Goal: Task Accomplishment & Management: Use online tool/utility

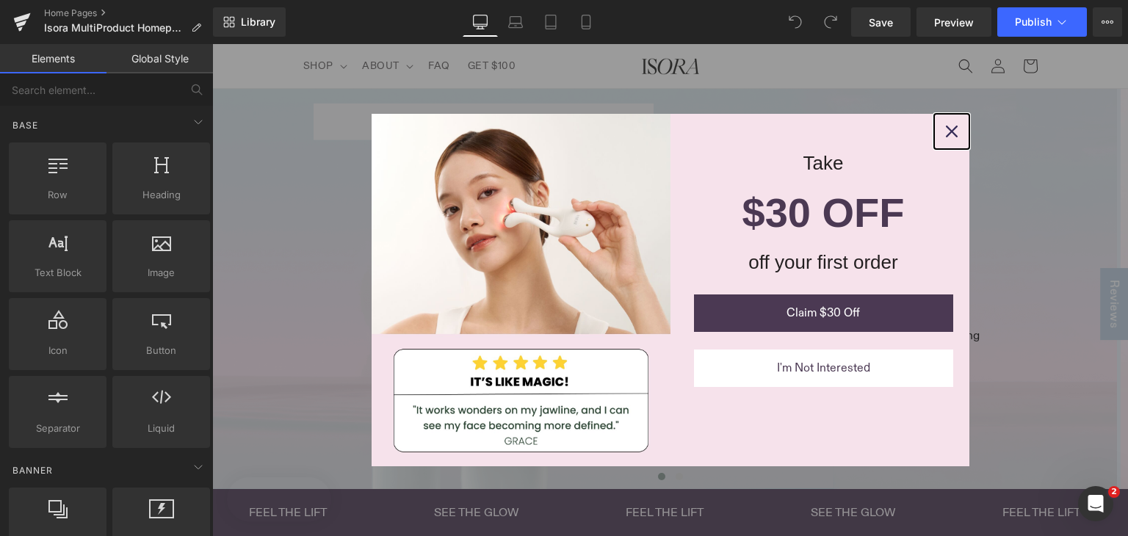
click at [949, 129] on icon "close icon" at bounding box center [952, 132] width 12 height 12
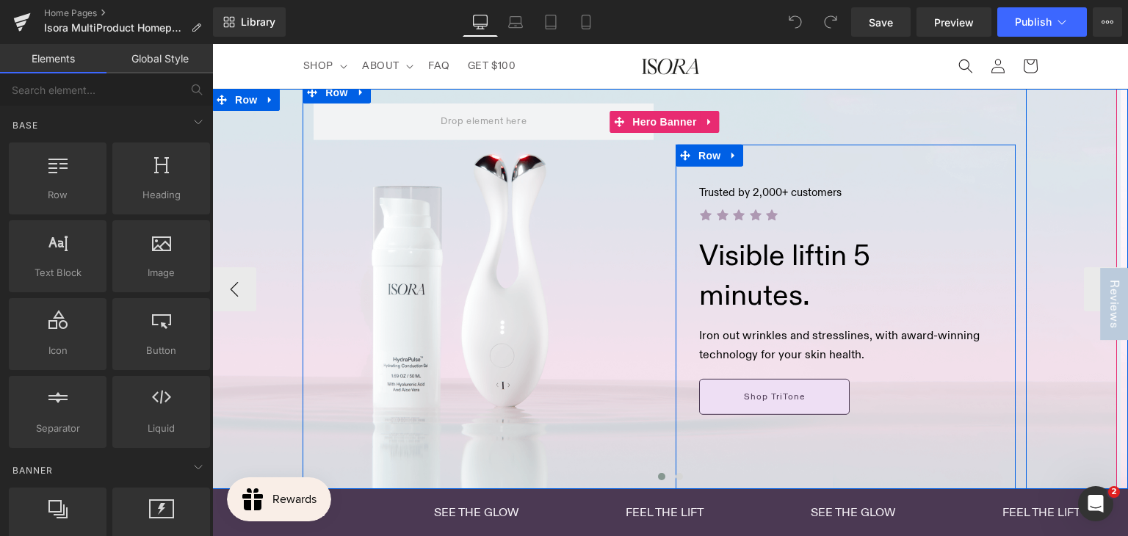
scroll to position [220, 0]
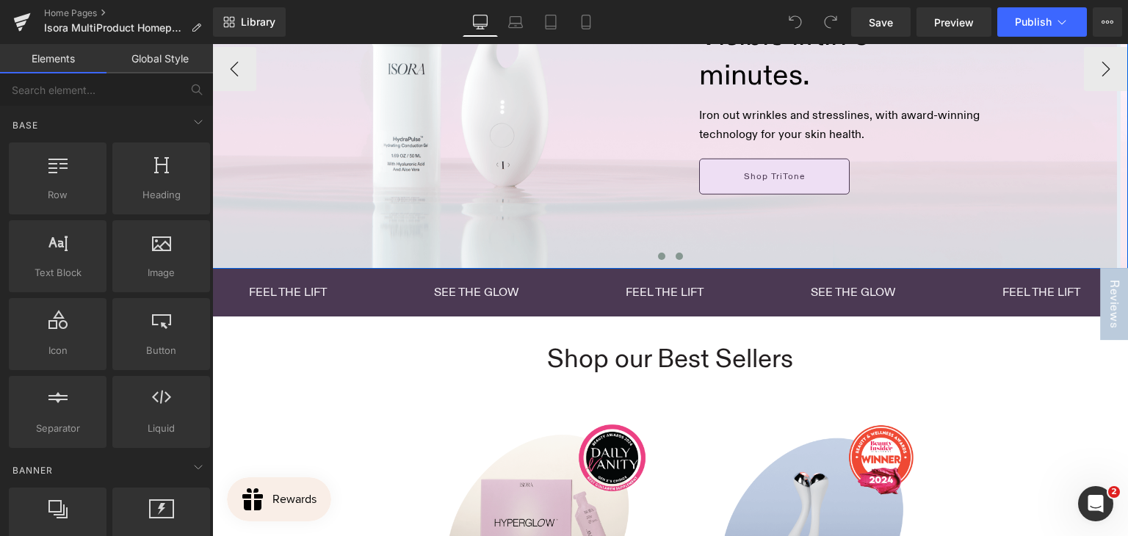
click at [676, 256] on span at bounding box center [679, 256] width 7 height 7
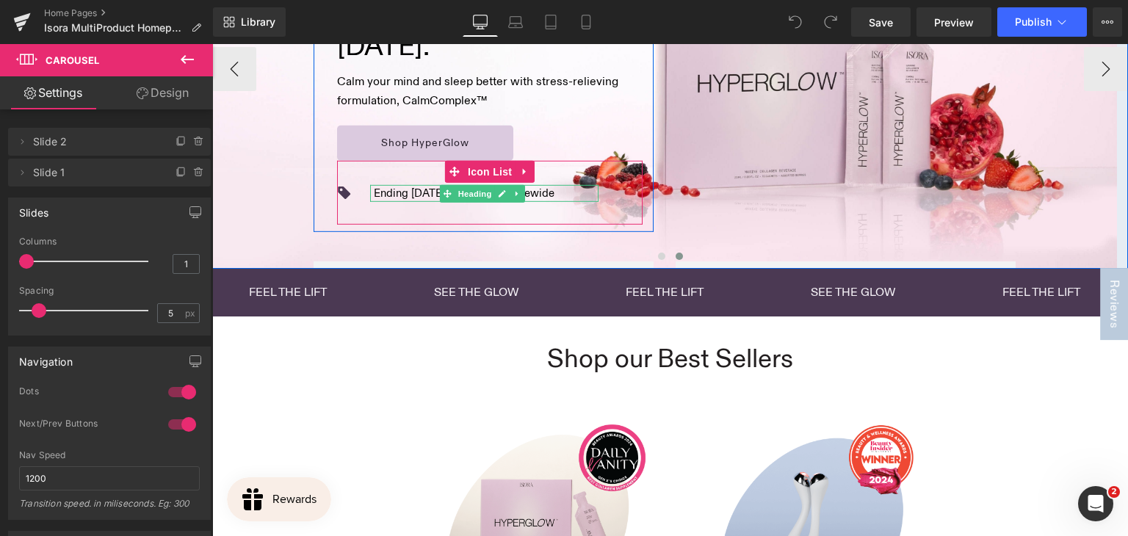
click at [416, 190] on h1 "Ending 24 Aug: Buy 1, Get 1 Sitewide" at bounding box center [464, 193] width 181 height 17
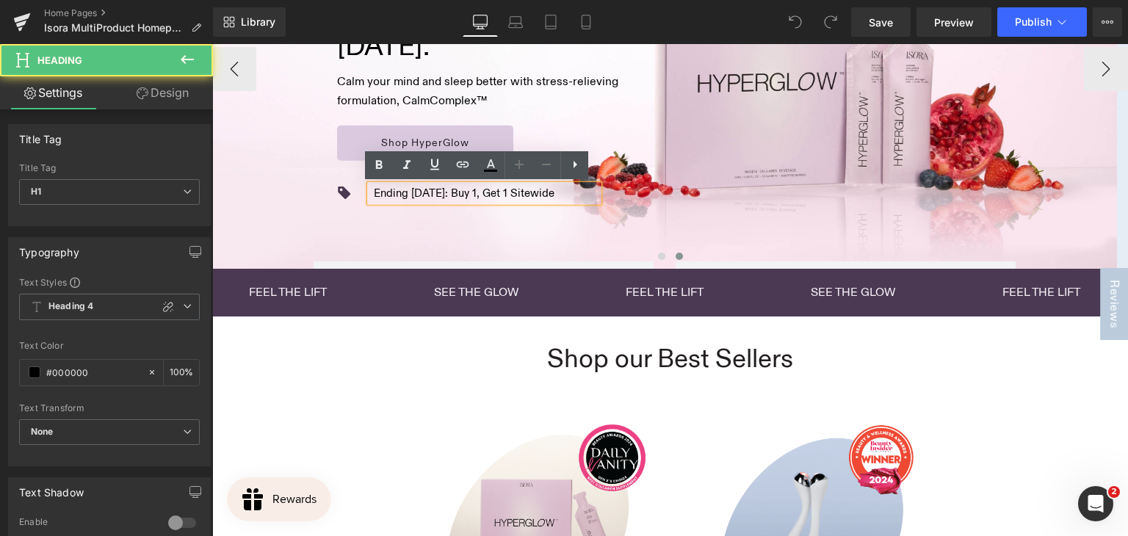
click at [417, 194] on h1 "Ending 24 Aug: Buy 1, Get 1 Sitewide" at bounding box center [464, 193] width 181 height 17
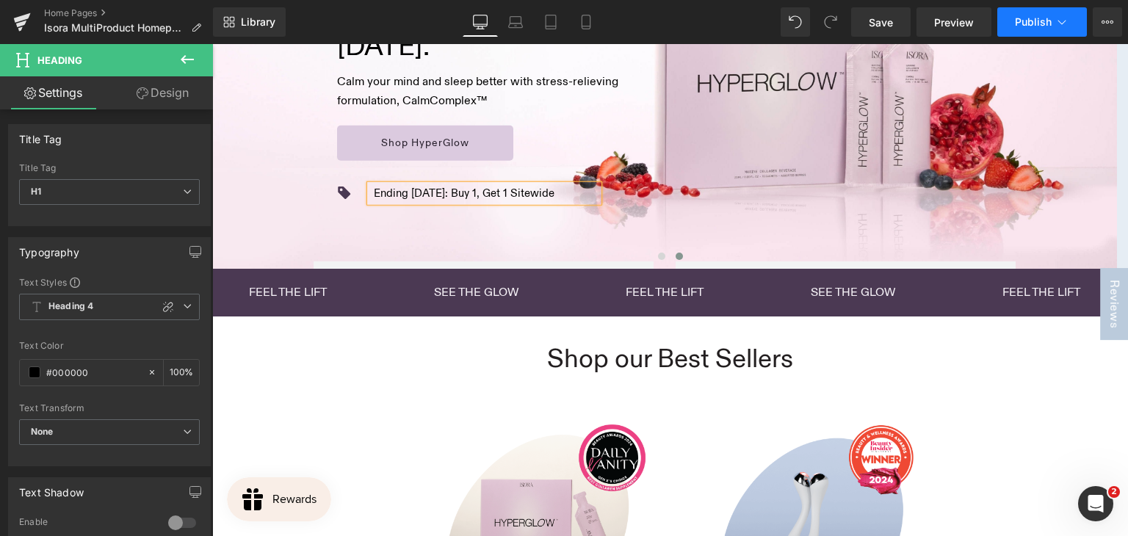
click at [1018, 21] on span "Publish" at bounding box center [1033, 22] width 37 height 12
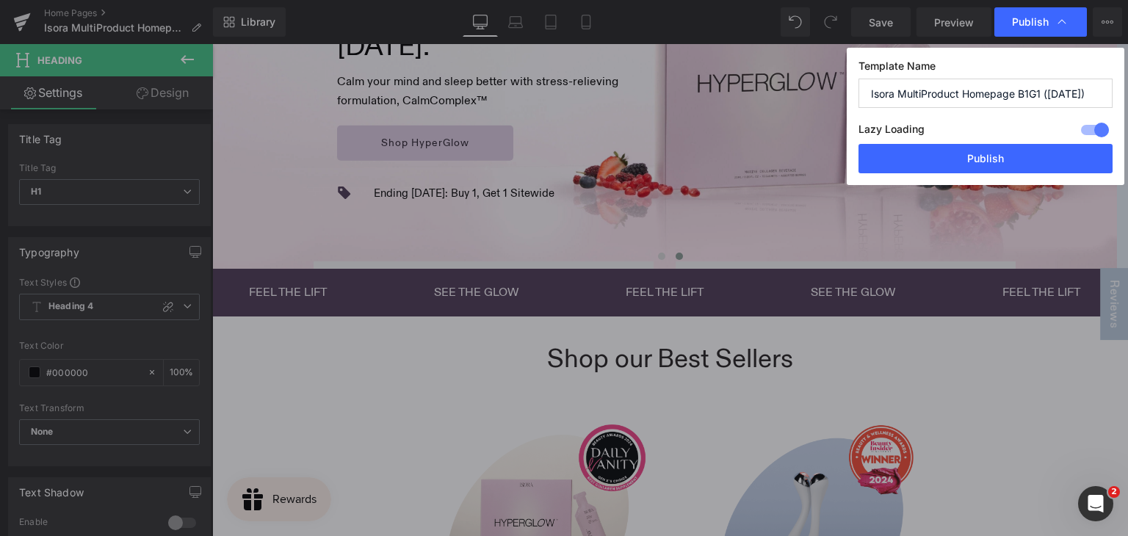
drag, startPoint x: 981, startPoint y: 154, endPoint x: 575, endPoint y: 4, distance: 432.5
click at [0, 0] on button "Publish" at bounding box center [0, 0] width 0 height 0
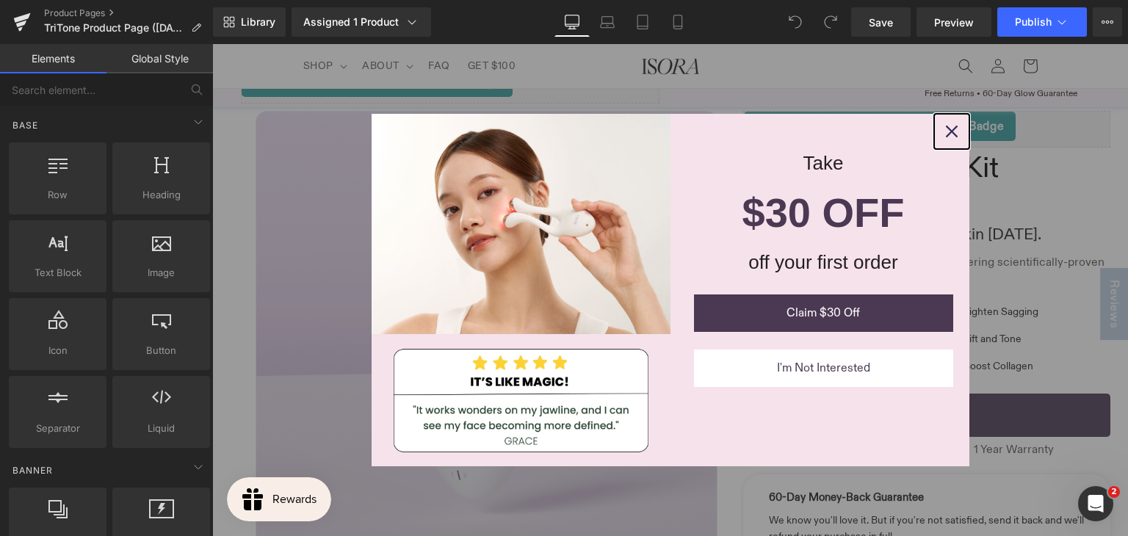
click at [946, 130] on icon "close icon" at bounding box center [952, 132] width 12 height 12
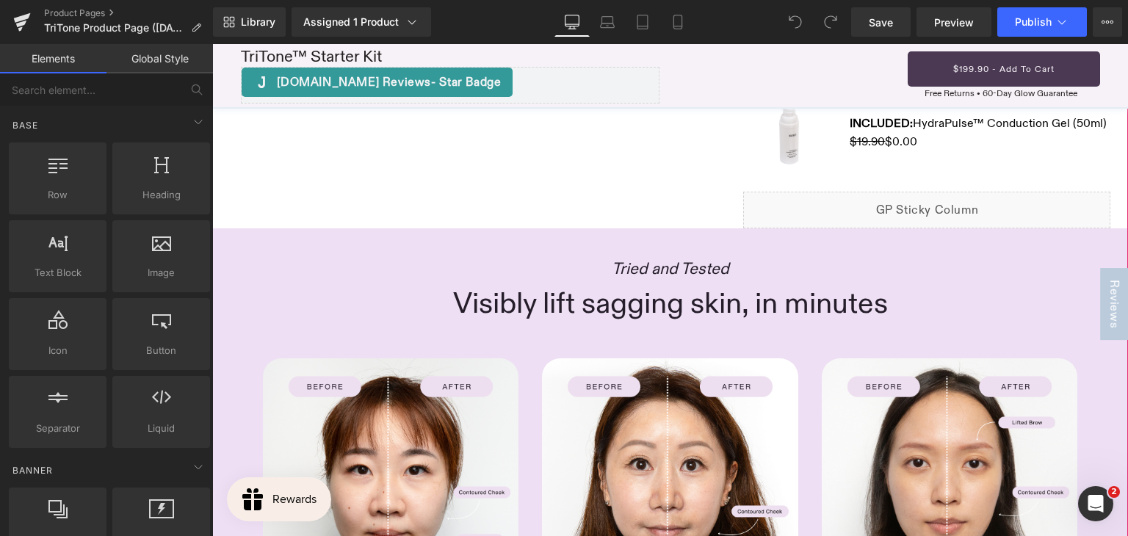
scroll to position [1322, 0]
